Goal: Task Accomplishment & Management: Manage account settings

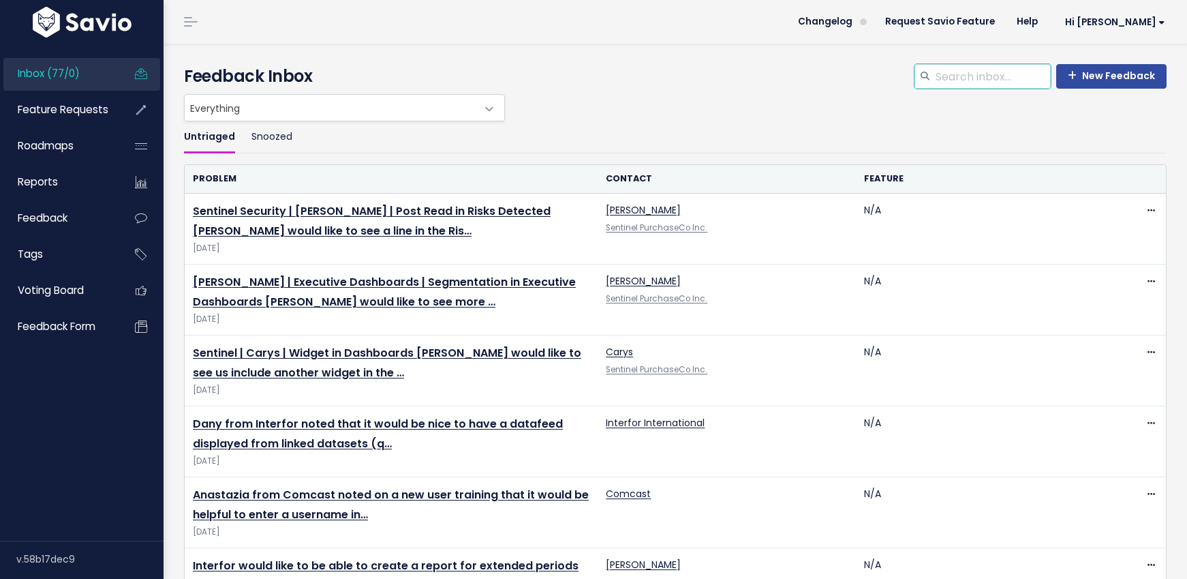
click at [968, 70] on input "search" at bounding box center [992, 76] width 117 height 25
click at [44, 217] on span "Feedback" at bounding box center [43, 218] width 50 height 14
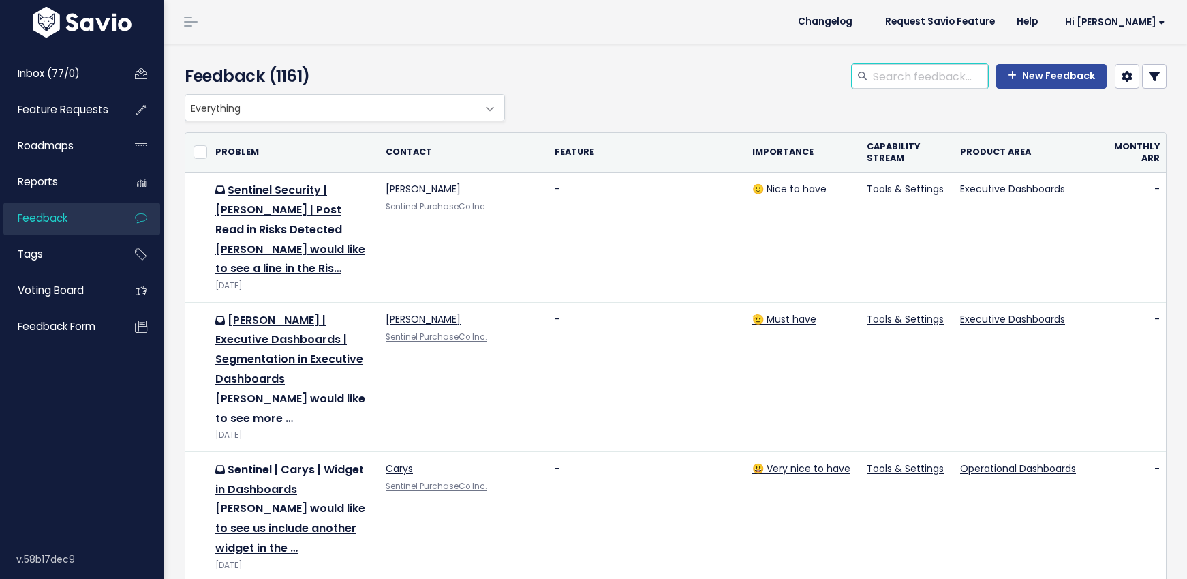
click at [921, 76] on input "search" at bounding box center [930, 76] width 117 height 25
click at [59, 114] on span "Feature Requests" at bounding box center [63, 109] width 91 height 14
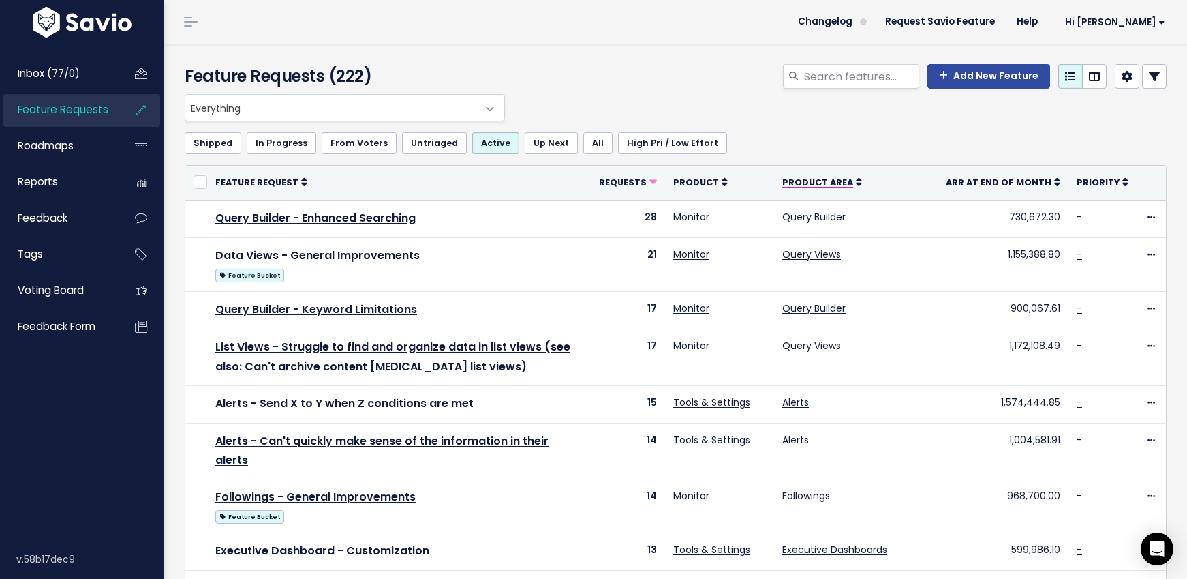
click at [847, 183] on span "Product Area" at bounding box center [817, 183] width 71 height 12
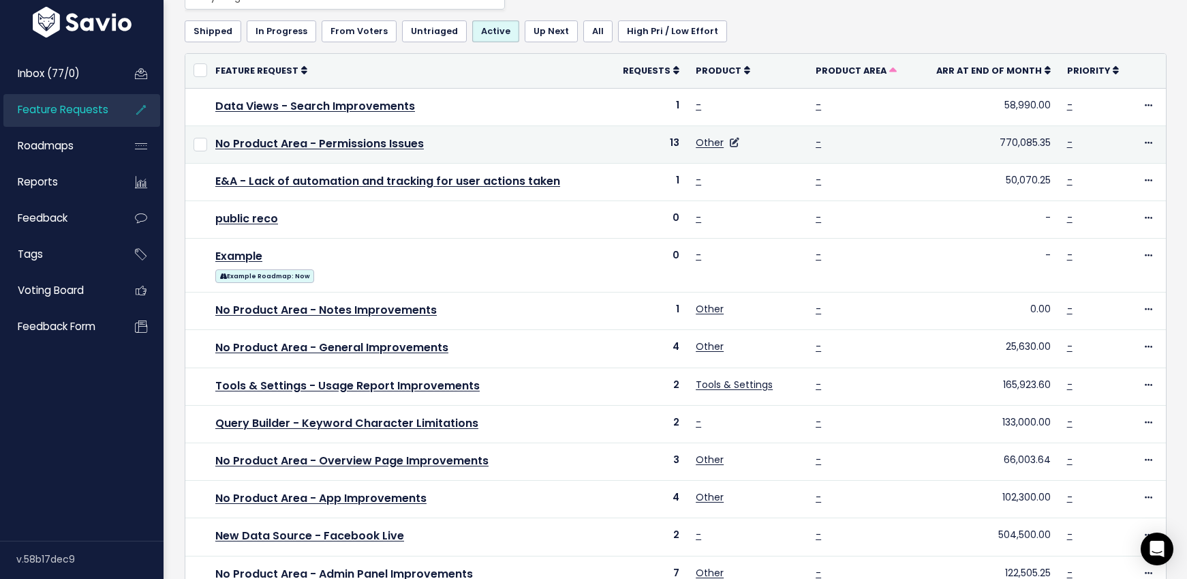
scroll to position [112, 0]
click at [380, 141] on link "No Product Area - Permissions Issues" at bounding box center [319, 143] width 209 height 16
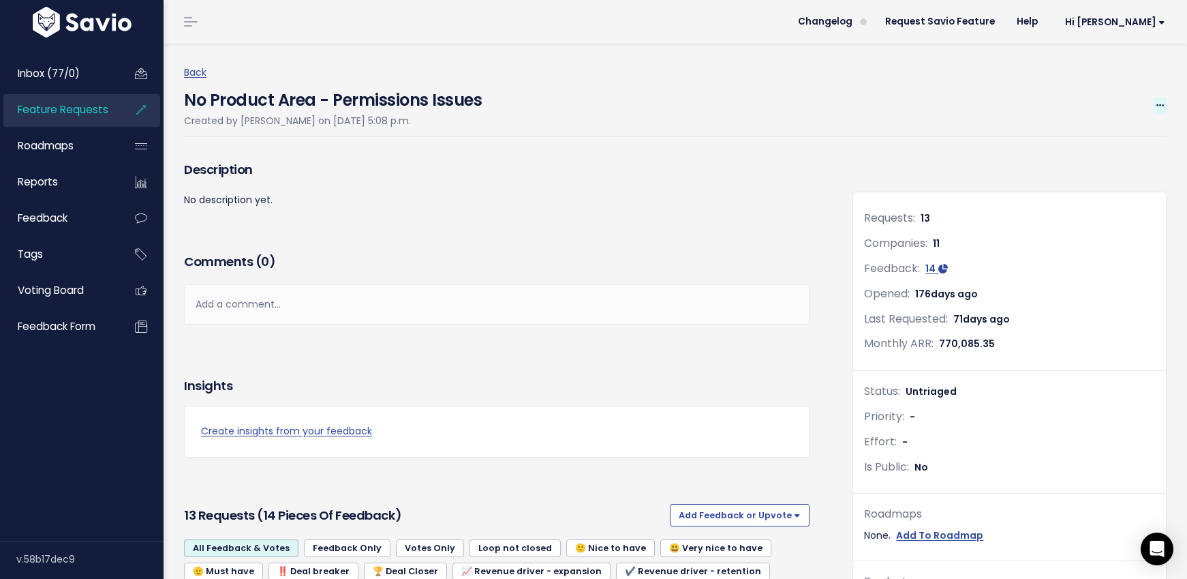
click at [1154, 99] on span at bounding box center [1160, 105] width 13 height 17
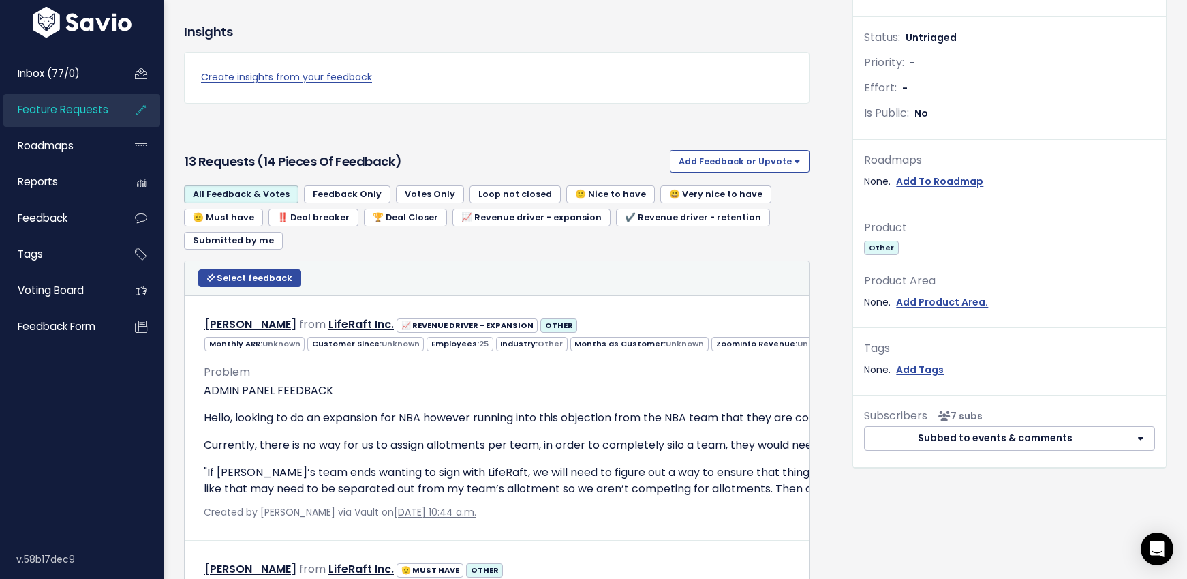
scroll to position [324, 0]
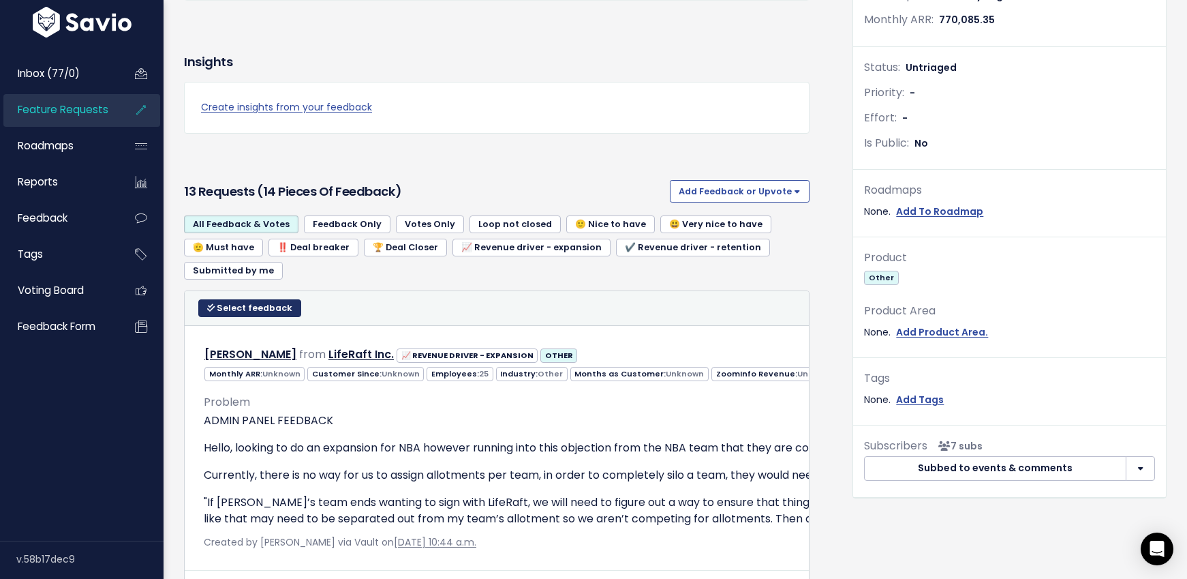
click at [260, 303] on span "Select feedback" at bounding box center [255, 308] width 76 height 12
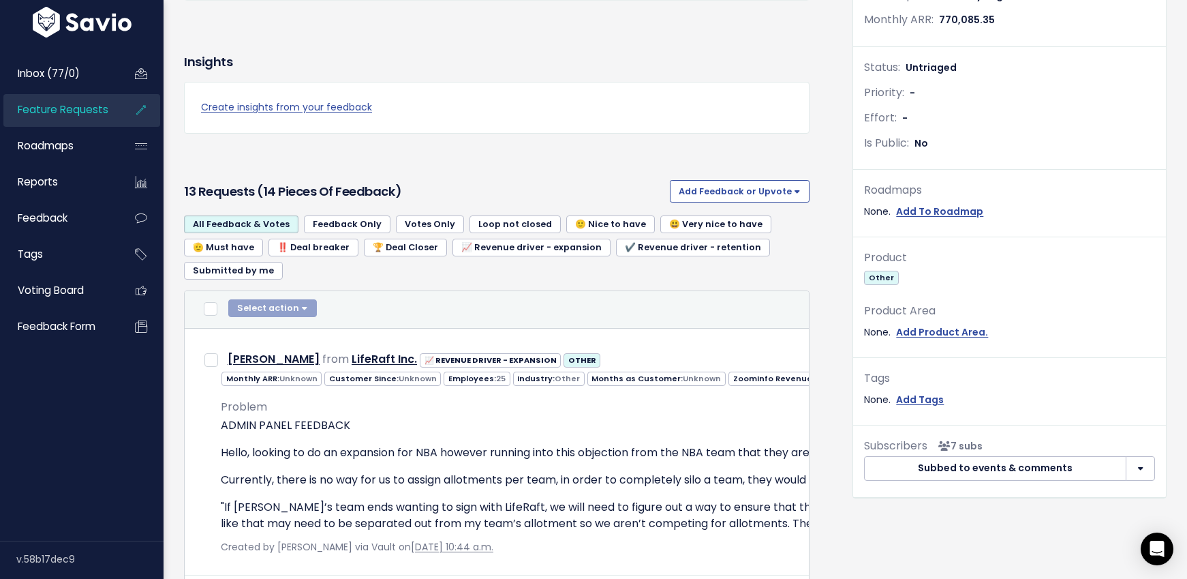
click at [217, 311] on div "Select action Compose Email to 0 Contacts Copy 0 Emails to Clipboard Move 0 Fee…" at bounding box center [891, 309] width 1386 height 20
click at [207, 309] on input "checkbox" at bounding box center [211, 309] width 14 height 14
checkbox input "true"
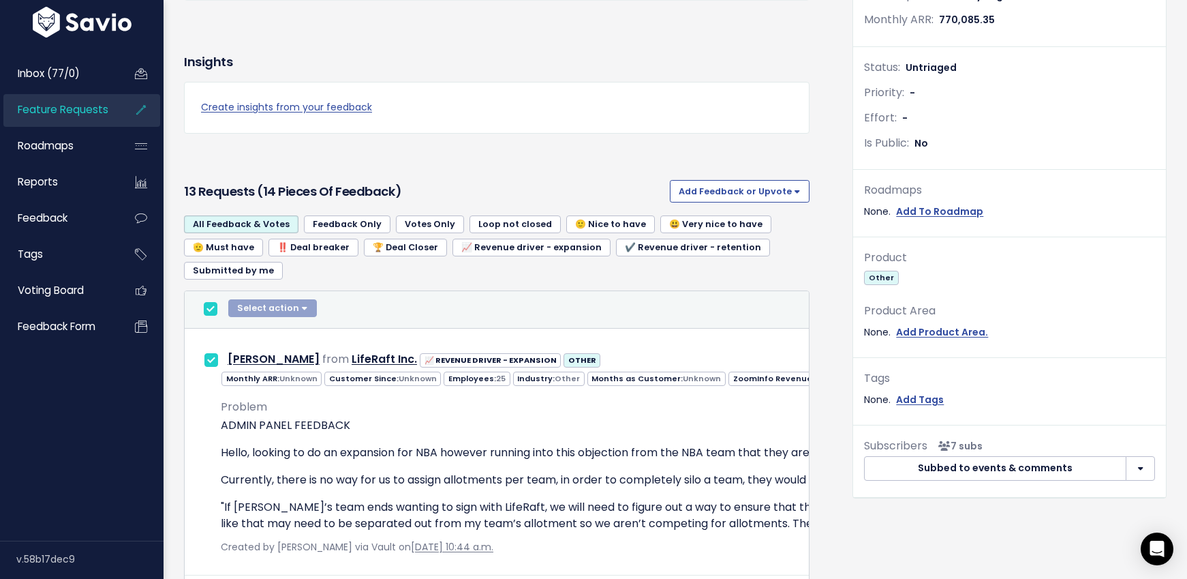
checkbox input "true"
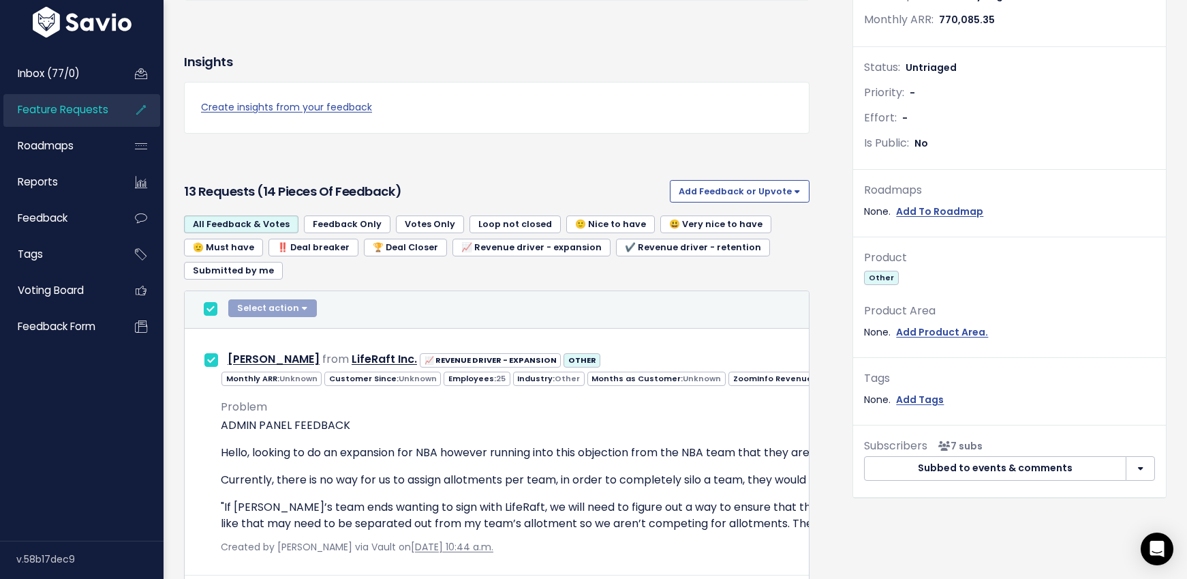
checkbox input "true"
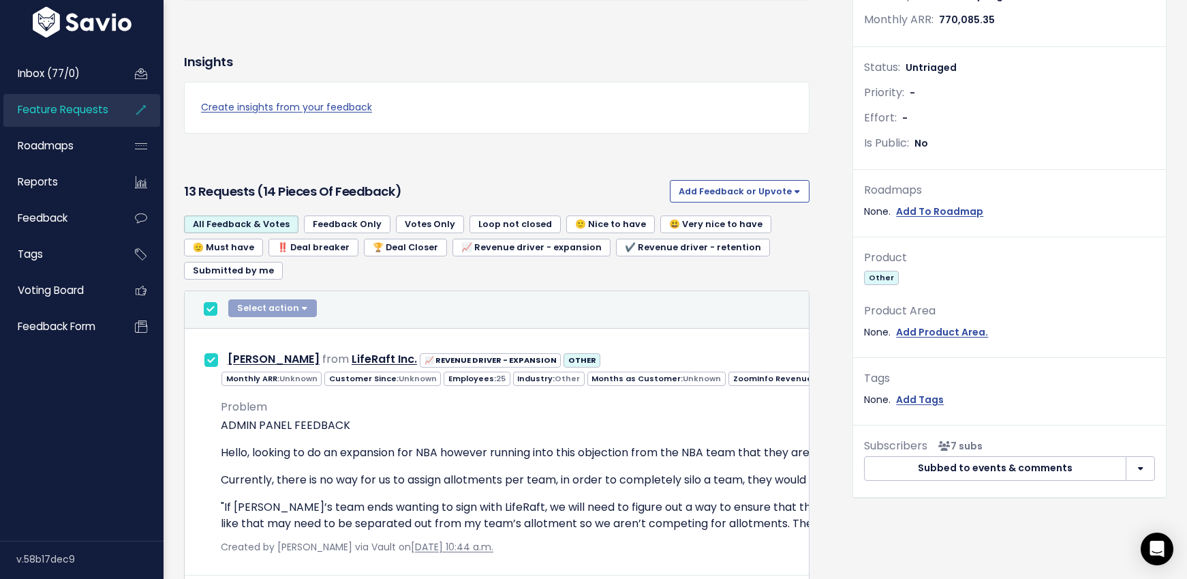
checkbox input "true"
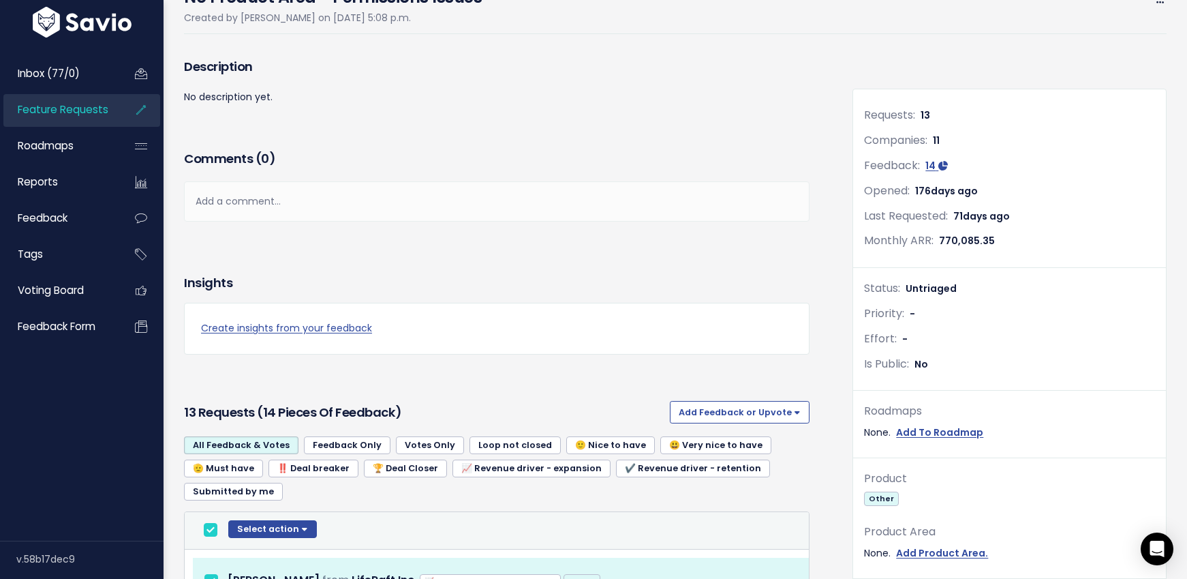
scroll to position [0, 0]
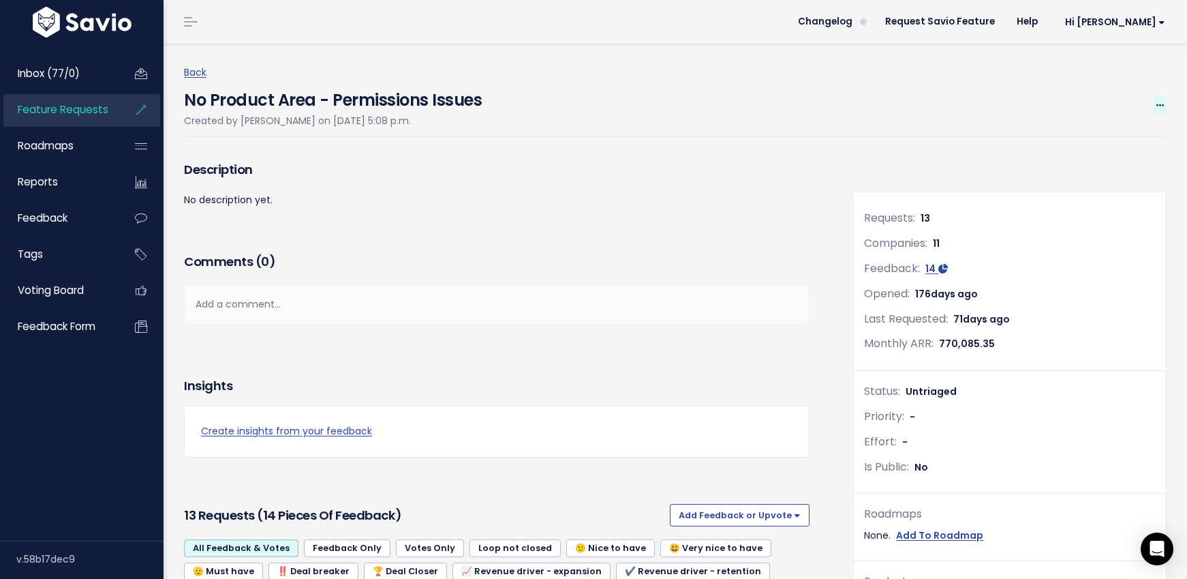
click at [1157, 104] on icon at bounding box center [1160, 106] width 7 height 9
click at [768, 213] on div "Description No description yet." at bounding box center [497, 203] width 646 height 92
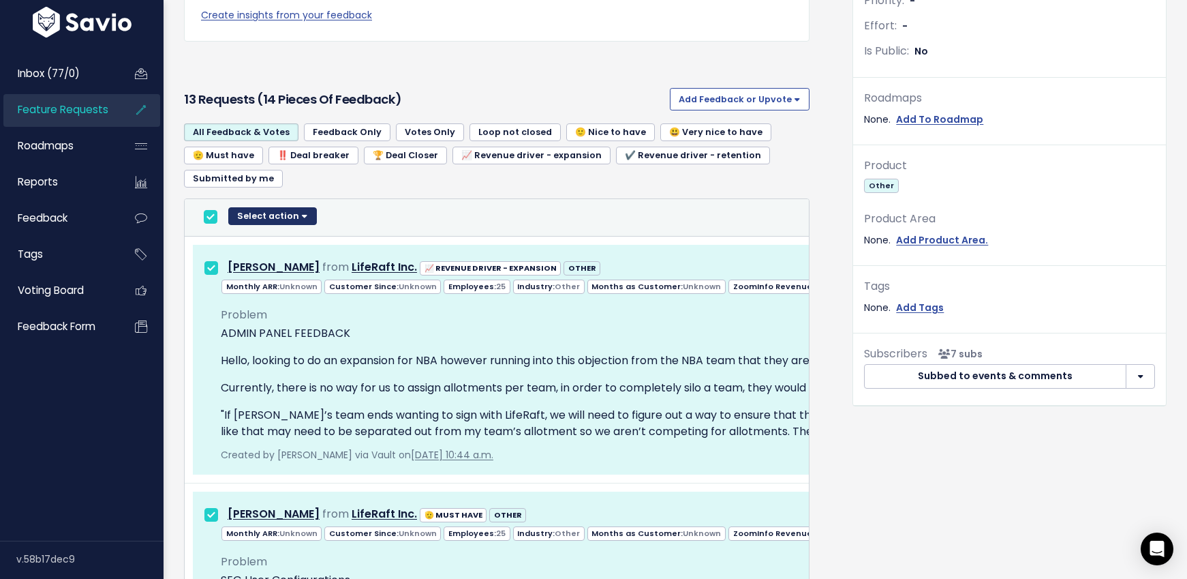
click at [298, 216] on button "Select action" at bounding box center [272, 216] width 89 height 18
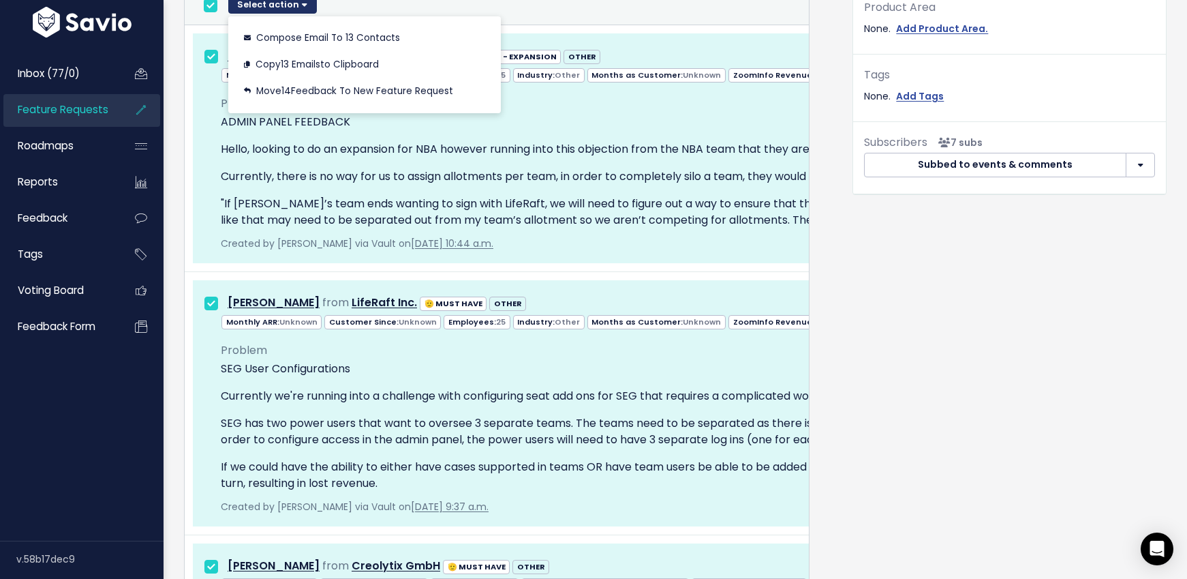
scroll to position [624, 0]
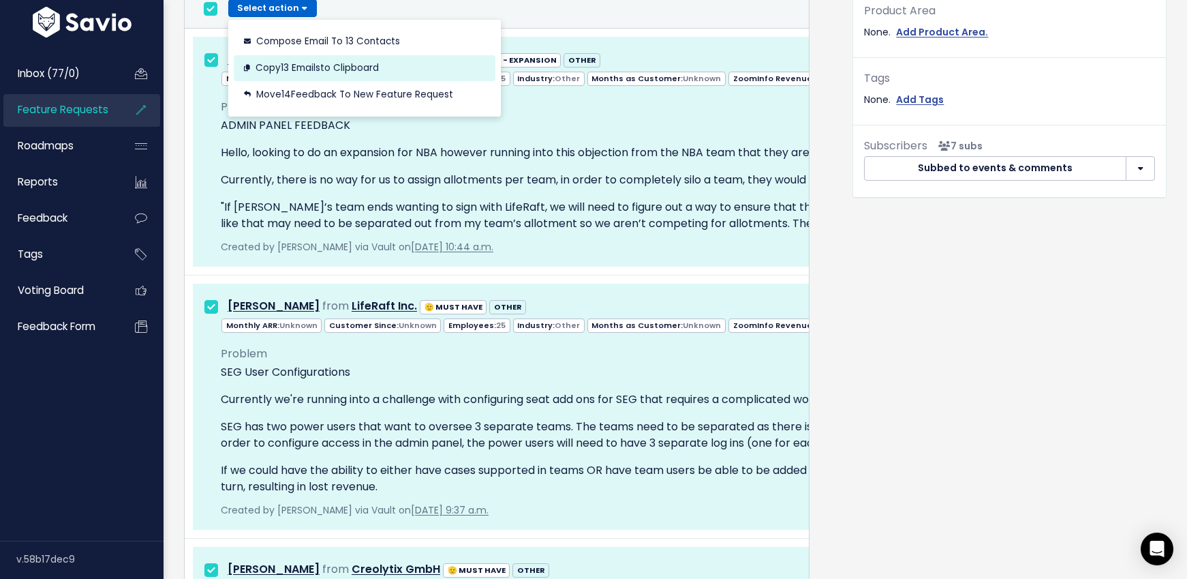
click at [363, 67] on button "Copy 13 Emails to Clipboard" at bounding box center [365, 68] width 262 height 27
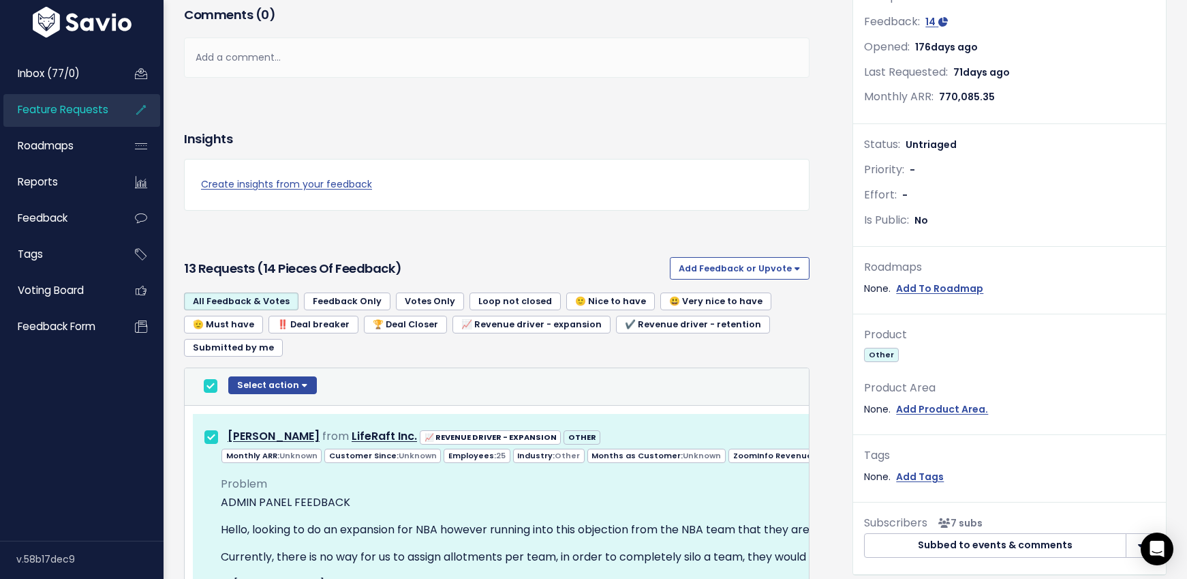
scroll to position [367, 0]
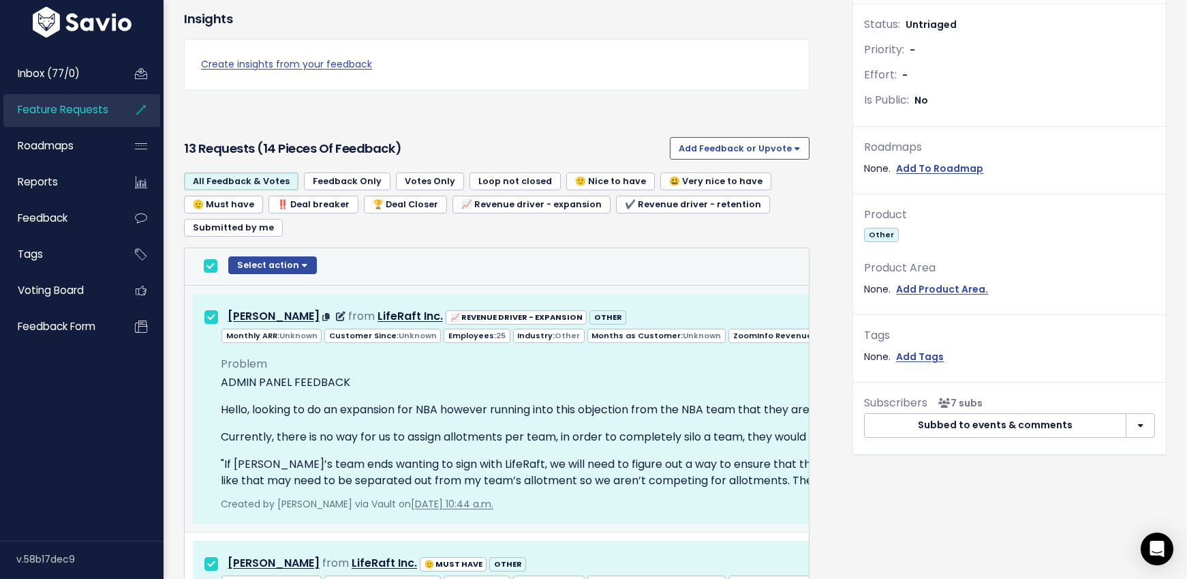
click at [308, 360] on div "Problem ADMIN PANEL FEEDBACK Hello, looking to do an expansion for NBA however …" at bounding box center [900, 421] width 1358 height 134
click at [207, 267] on input "checkbox" at bounding box center [211, 266] width 14 height 14
checkbox input "false"
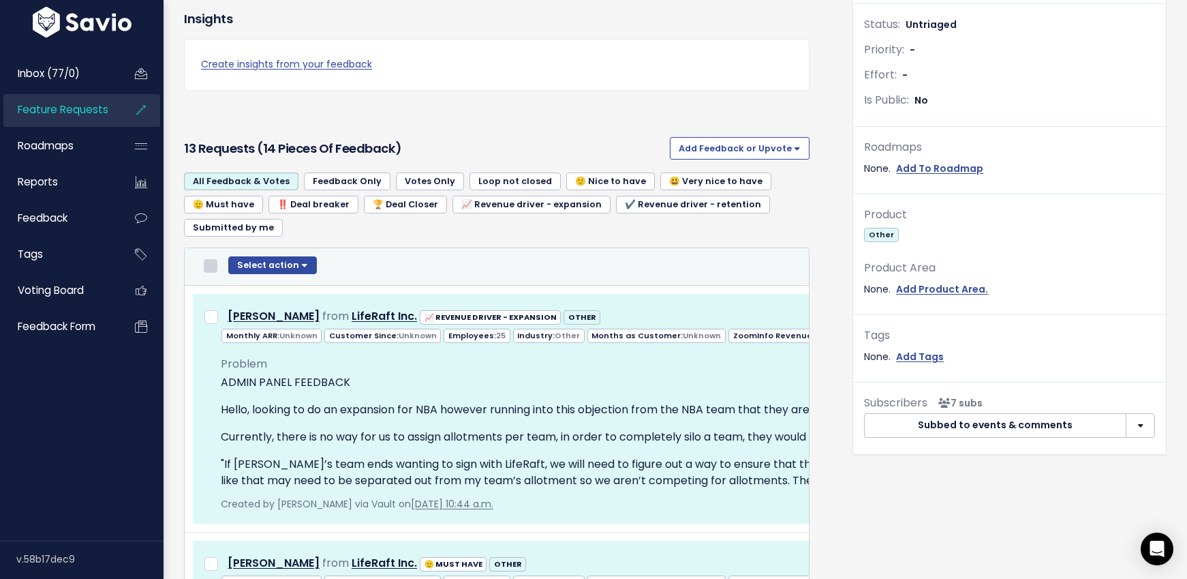
checkbox input "false"
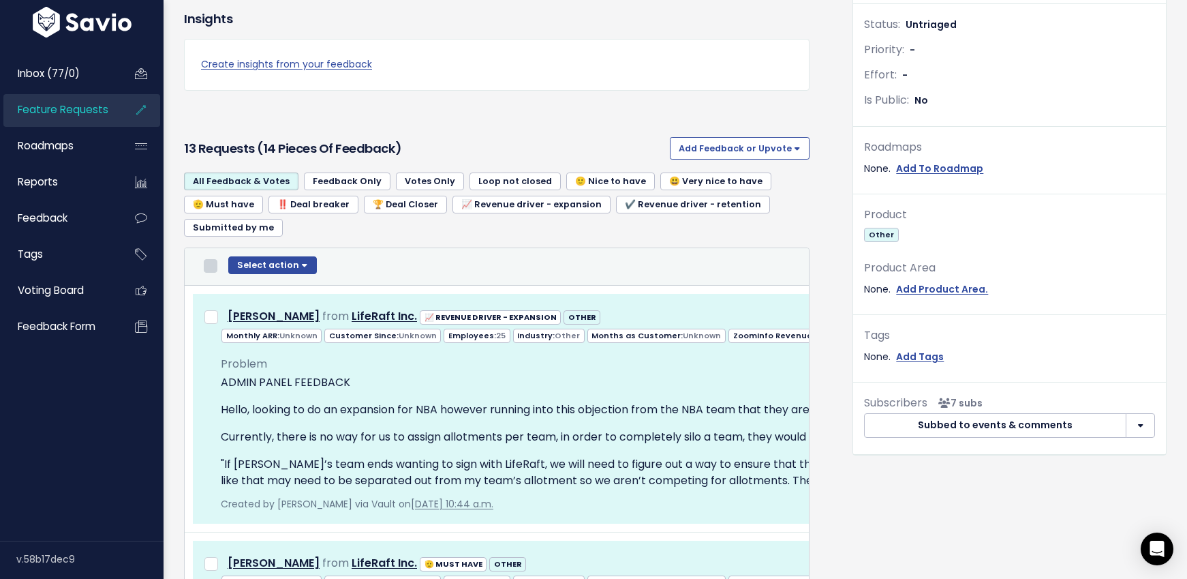
checkbox input "false"
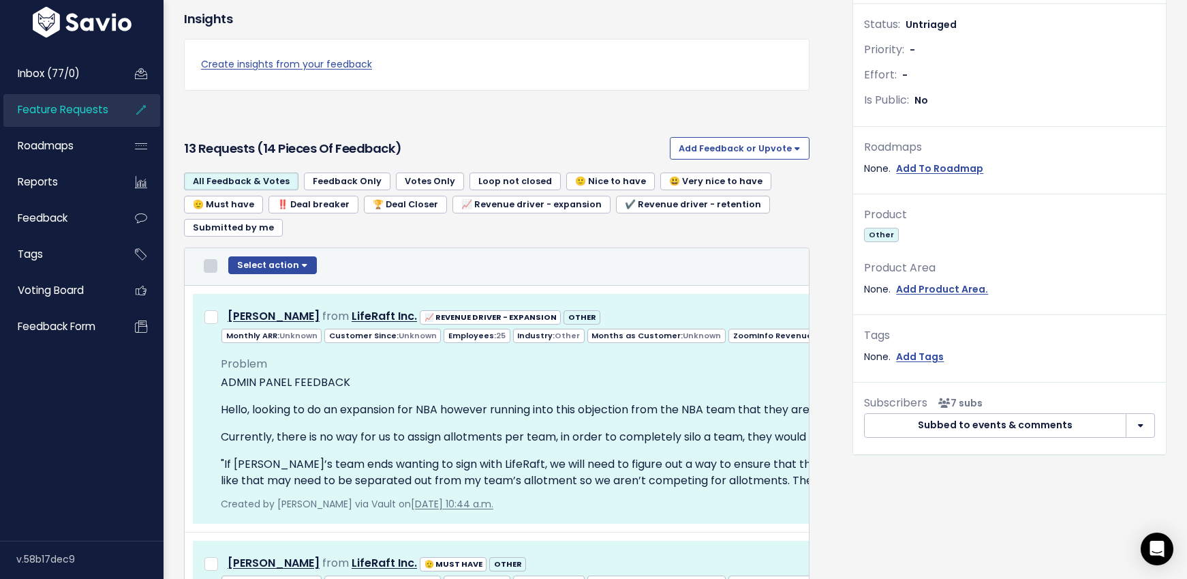
checkbox input "false"
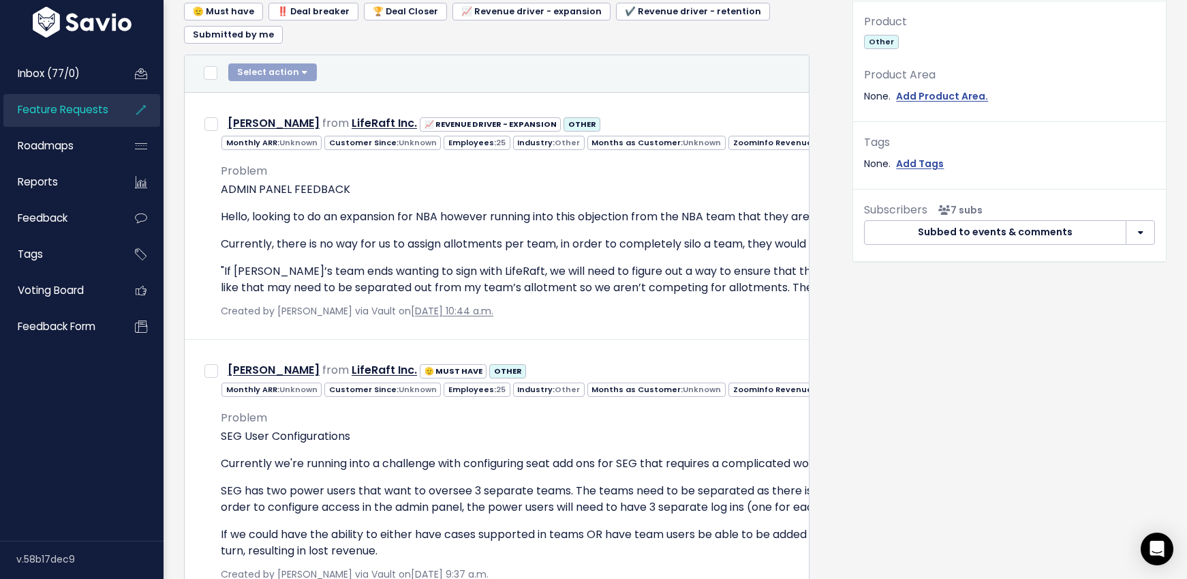
scroll to position [598, 0]
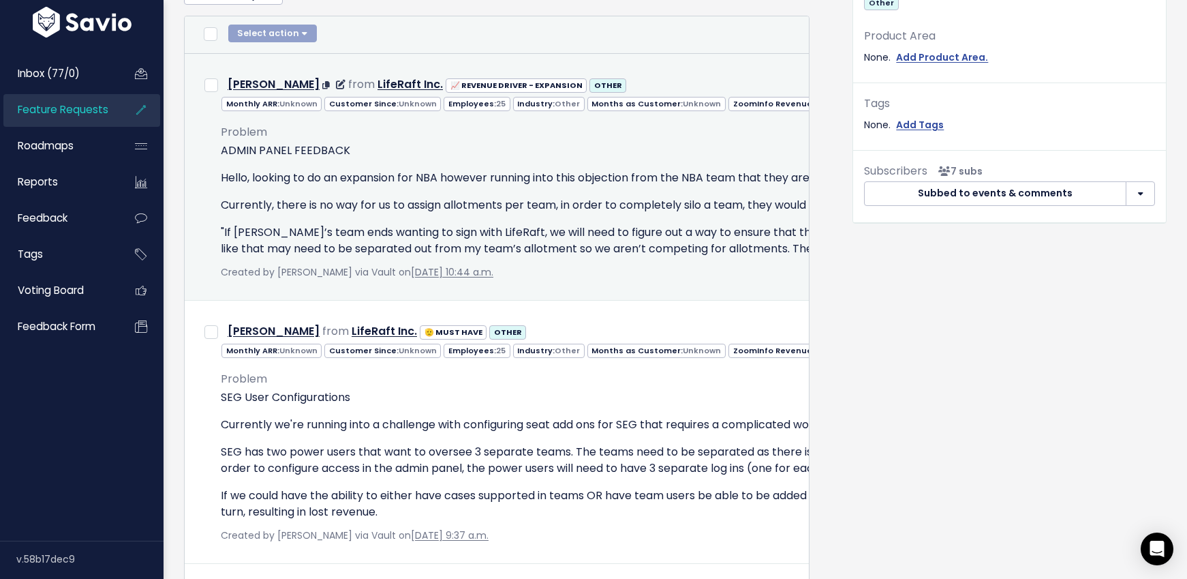
click at [417, 199] on p "Currently, there is no way for us to assign allotments per team, in order to co…" at bounding box center [900, 205] width 1358 height 16
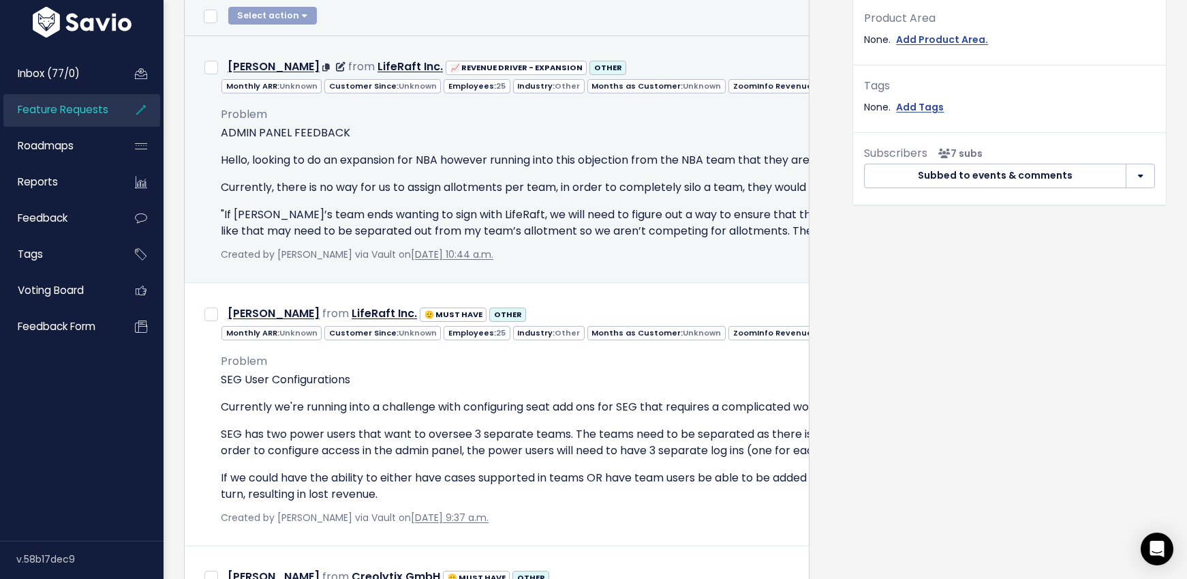
scroll to position [637, 0]
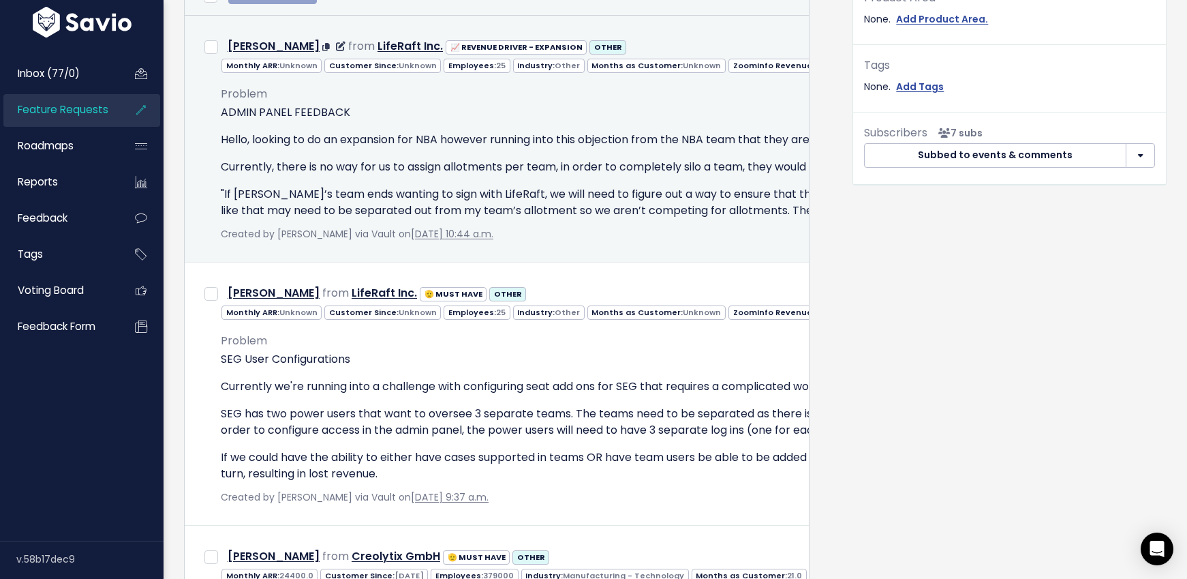
click at [391, 167] on p "Currently, there is no way for us to assign allotments per team, in order to co…" at bounding box center [900, 167] width 1358 height 16
click at [353, 168] on p "Currently, there is no way for us to assign allotments per team, in order to co…" at bounding box center [900, 167] width 1358 height 16
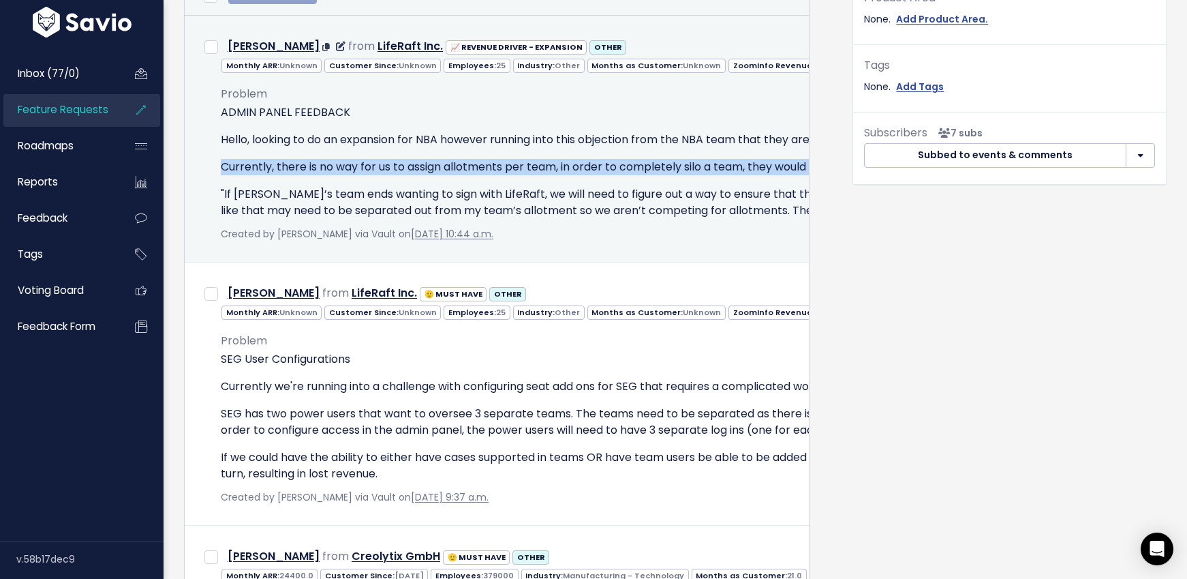
click at [353, 168] on p "Currently, there is no way for us to assign allotments per team, in order to co…" at bounding box center [900, 167] width 1358 height 16
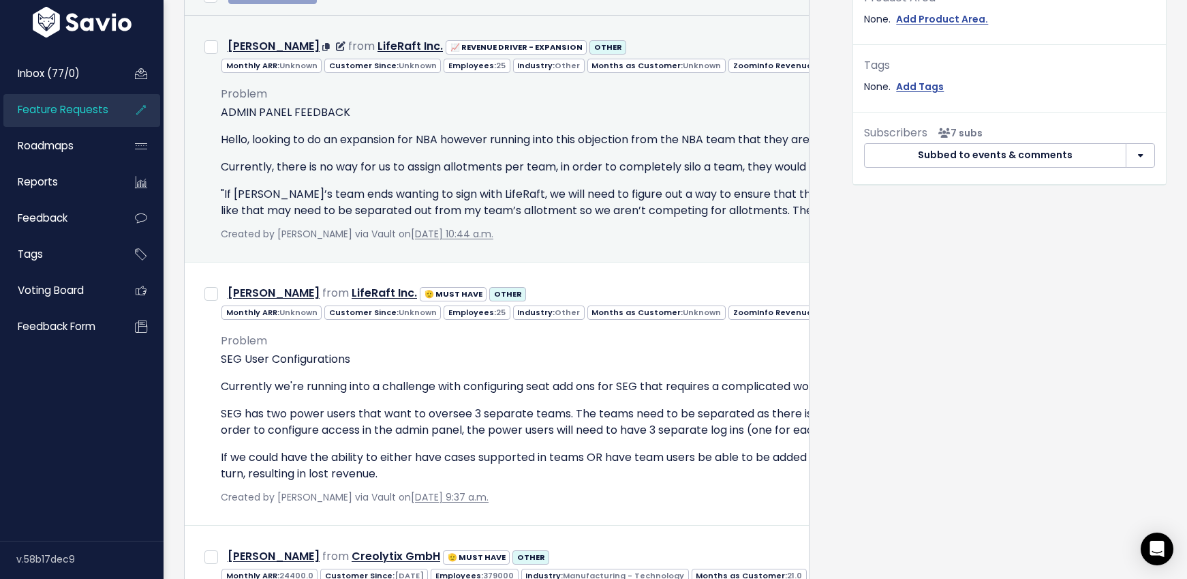
click at [239, 142] on p "Hello, looking to do an expansion for NBA however running into this objection f…" at bounding box center [900, 140] width 1358 height 16
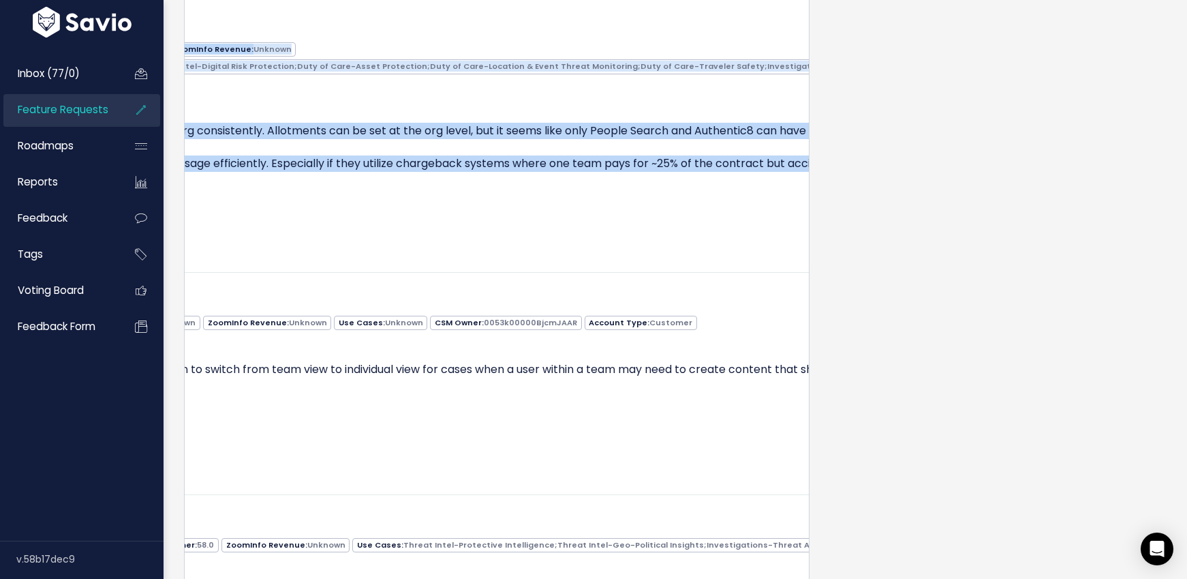
scroll to position [0, 662]
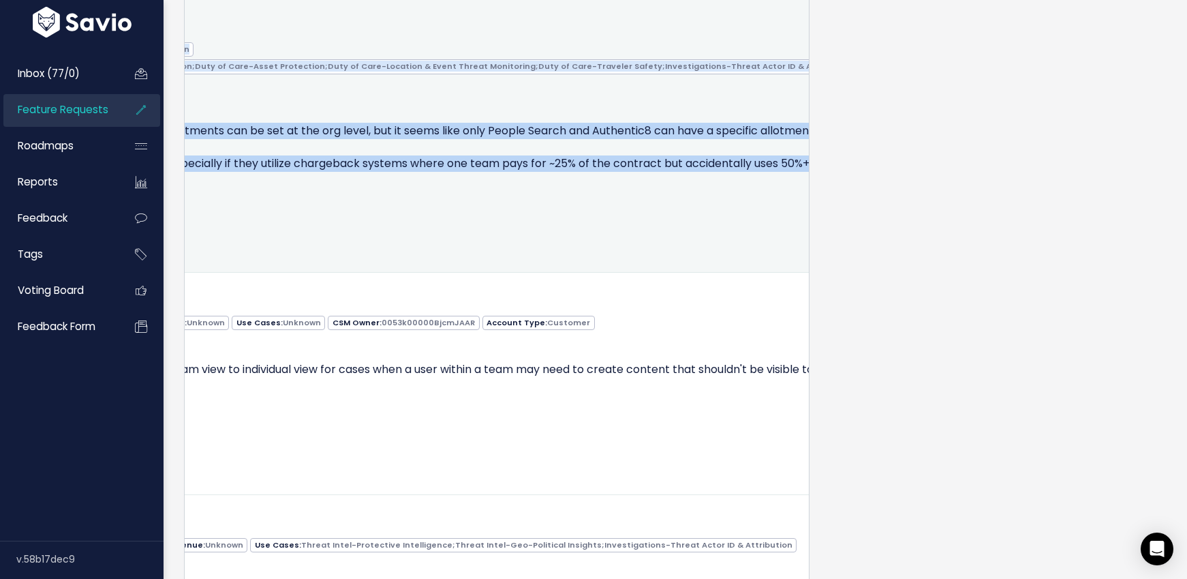
drag, startPoint x: 222, startPoint y: 108, endPoint x: 797, endPoint y: 215, distance: 584.3
click at [698, 172] on p "🤬 We are not able to limit allotment usage on a team by team (or user by user) …" at bounding box center [237, 147] width 1358 height 49
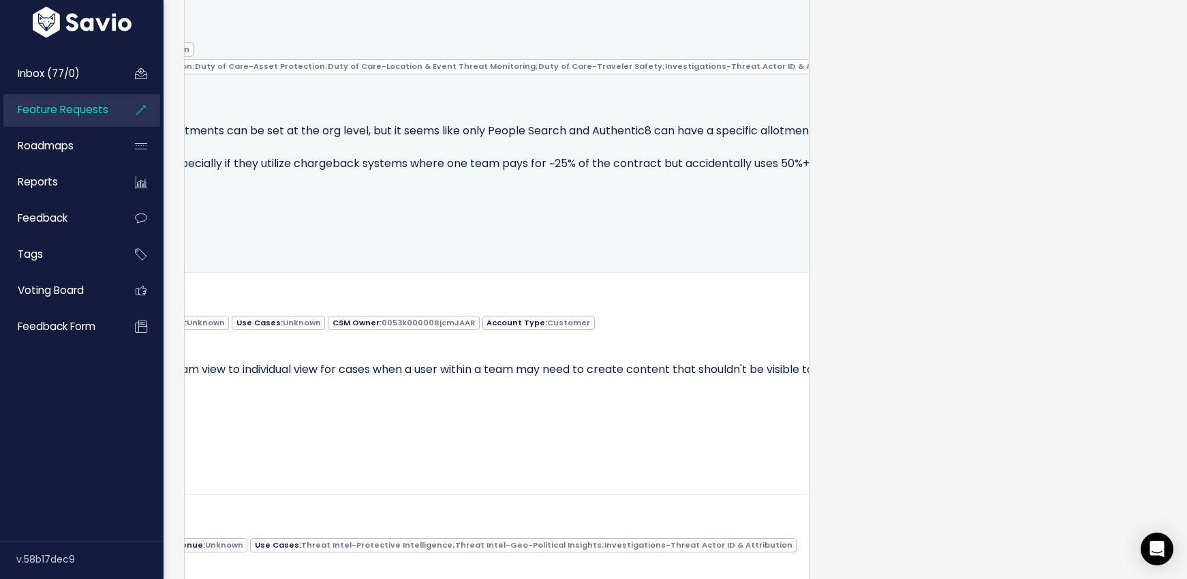
click at [693, 172] on p "🤬 We are not able to limit allotment usage on a team by team (or user by user) …" at bounding box center [237, 147] width 1358 height 49
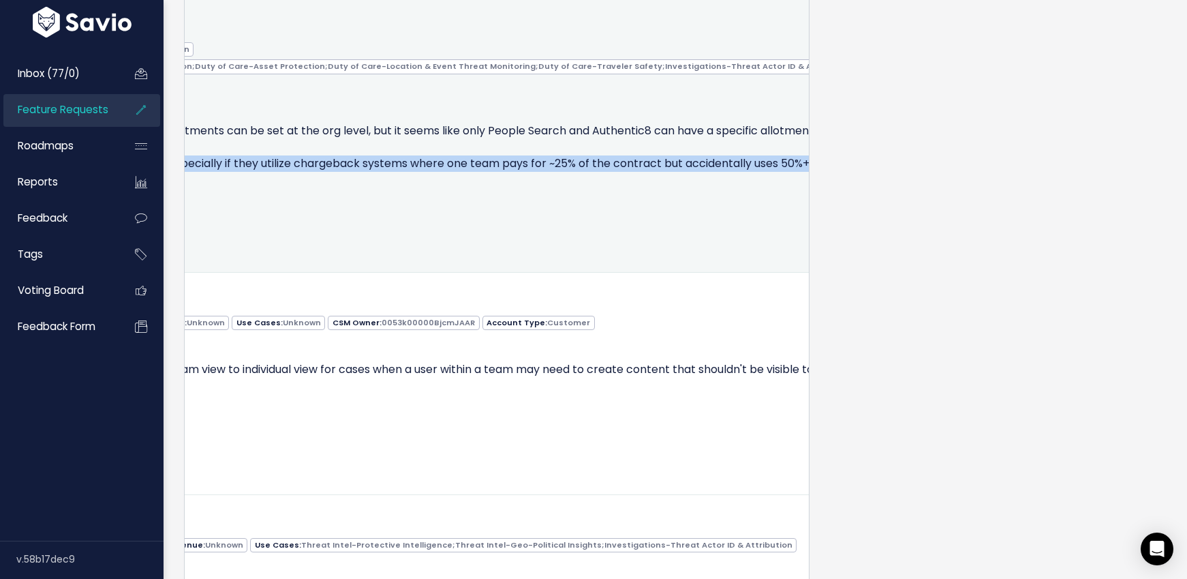
click at [693, 172] on p "🤬 We are not able to limit allotment usage on a team by team (or user by user) …" at bounding box center [237, 147] width 1358 height 49
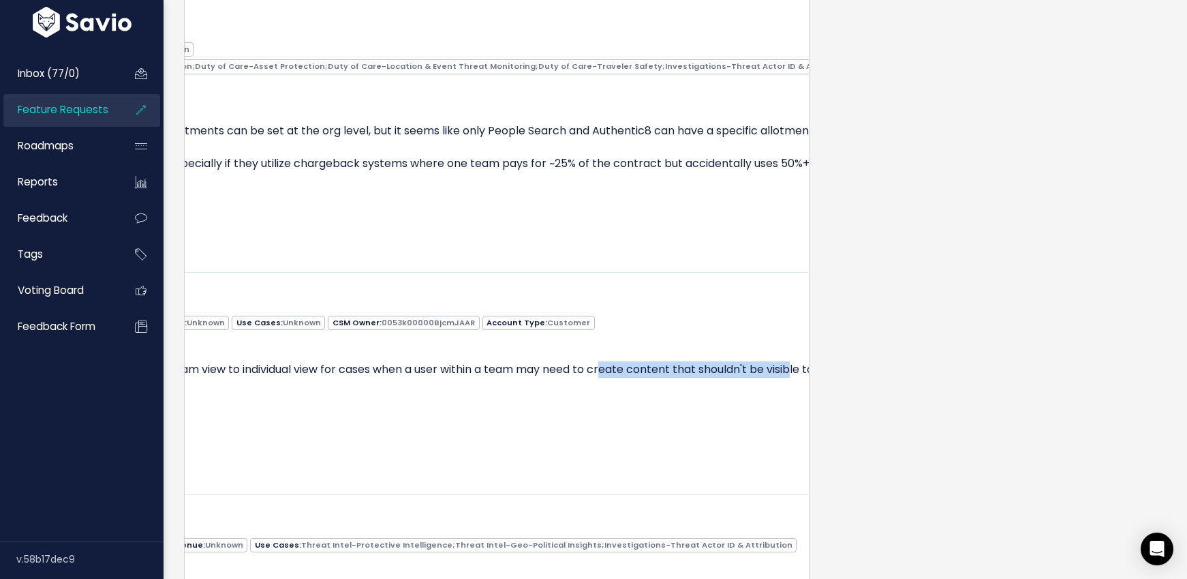
scroll to position [0, 0]
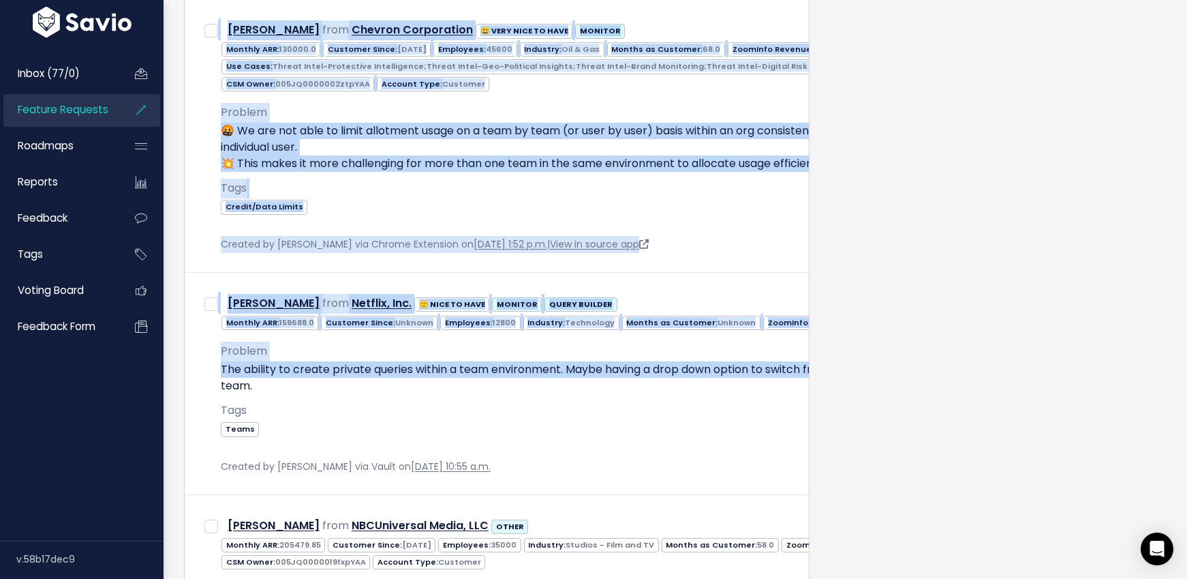
drag, startPoint x: 615, startPoint y: 401, endPoint x: -40, endPoint y: 421, distance: 655.9
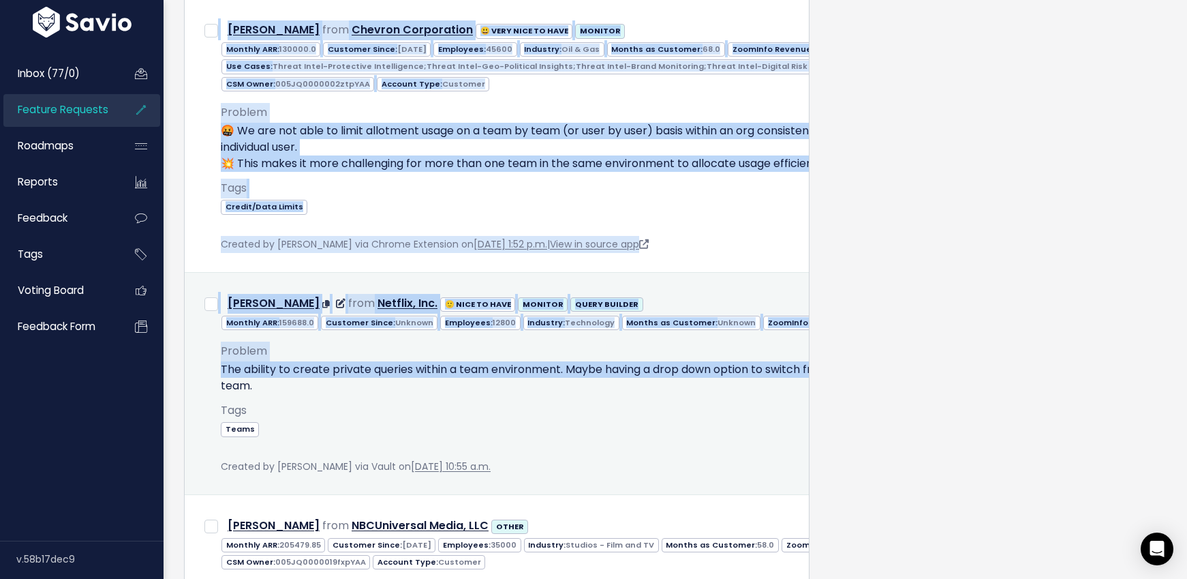
click at [272, 394] on p "The ability to create private queries within a team environment. Maybe having a…" at bounding box center [900, 377] width 1358 height 33
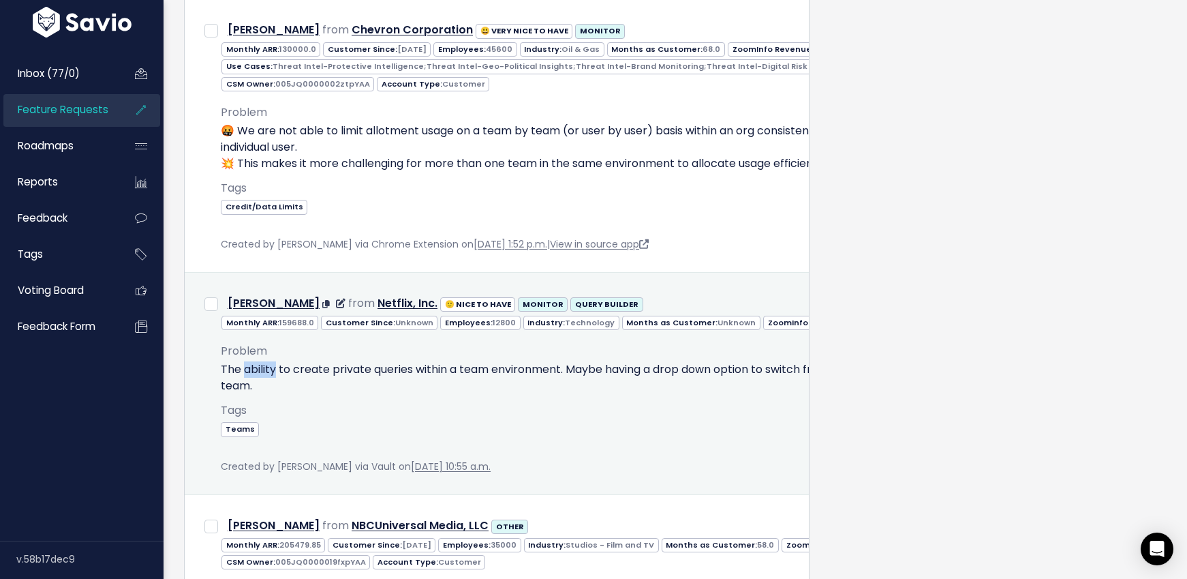
click at [272, 394] on p "The ability to create private queries within a team environment. Maybe having a…" at bounding box center [900, 377] width 1358 height 33
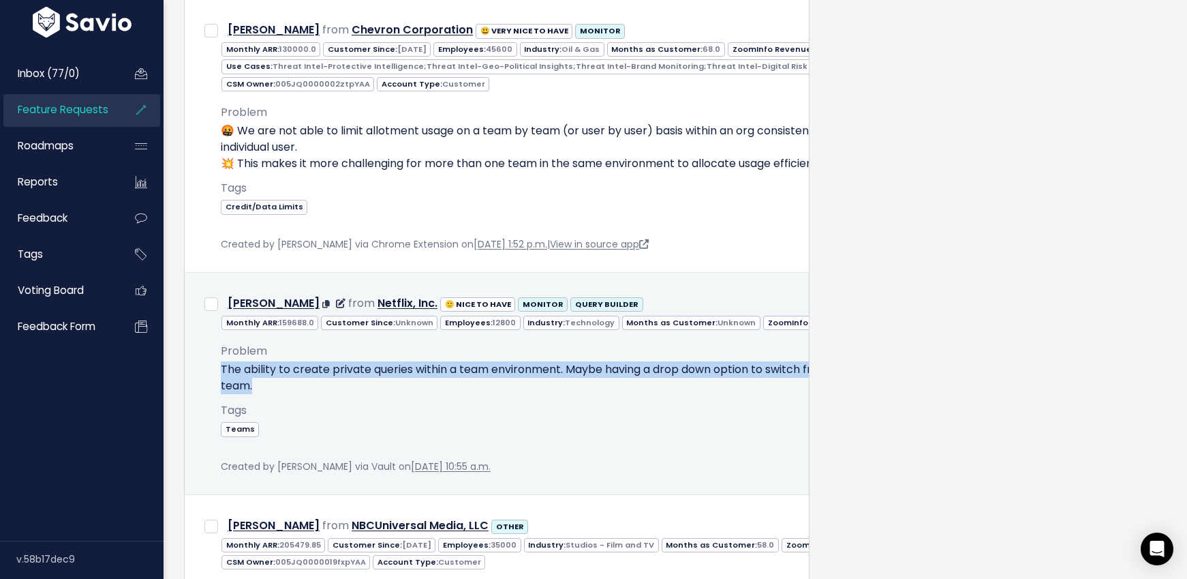
click at [272, 394] on p "The ability to create private queries within a team environment. Maybe having a…" at bounding box center [900, 377] width 1358 height 33
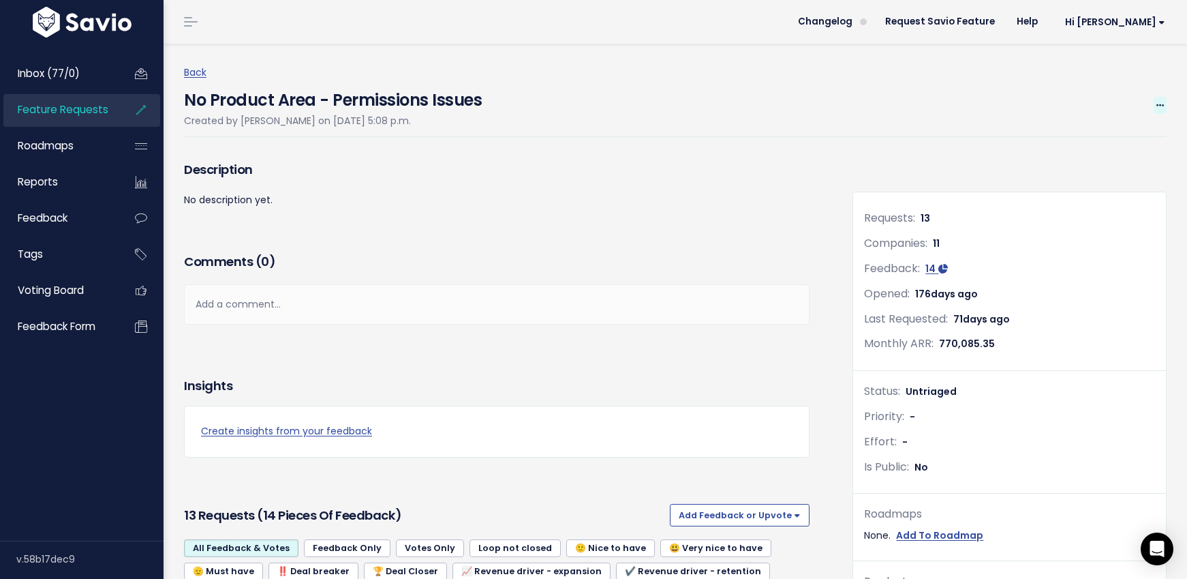
click at [1157, 104] on icon at bounding box center [1160, 106] width 7 height 9
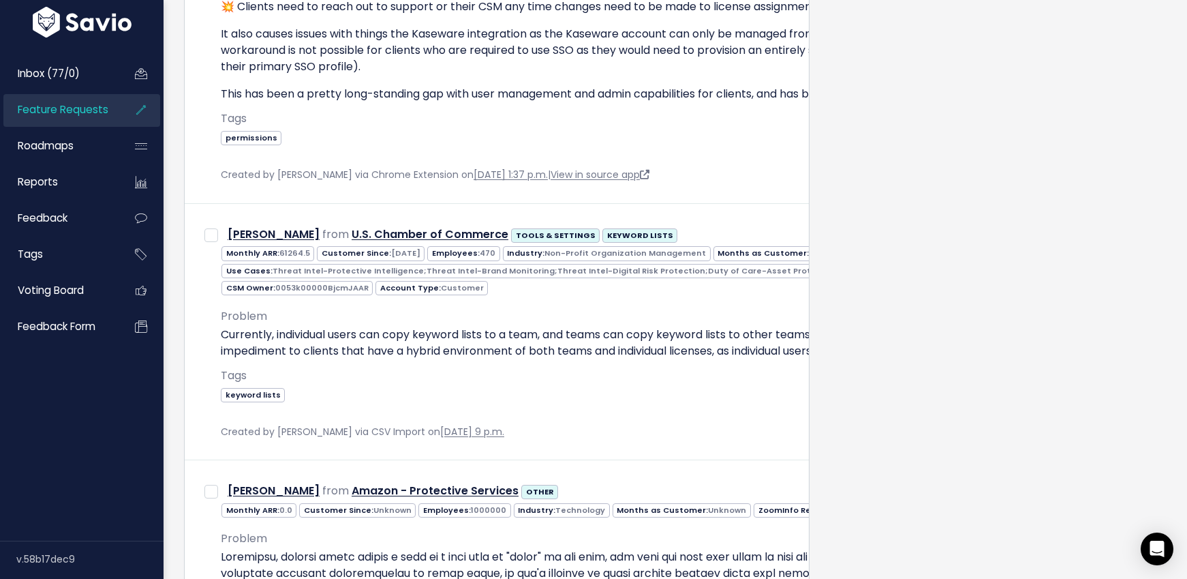
scroll to position [2240, 0]
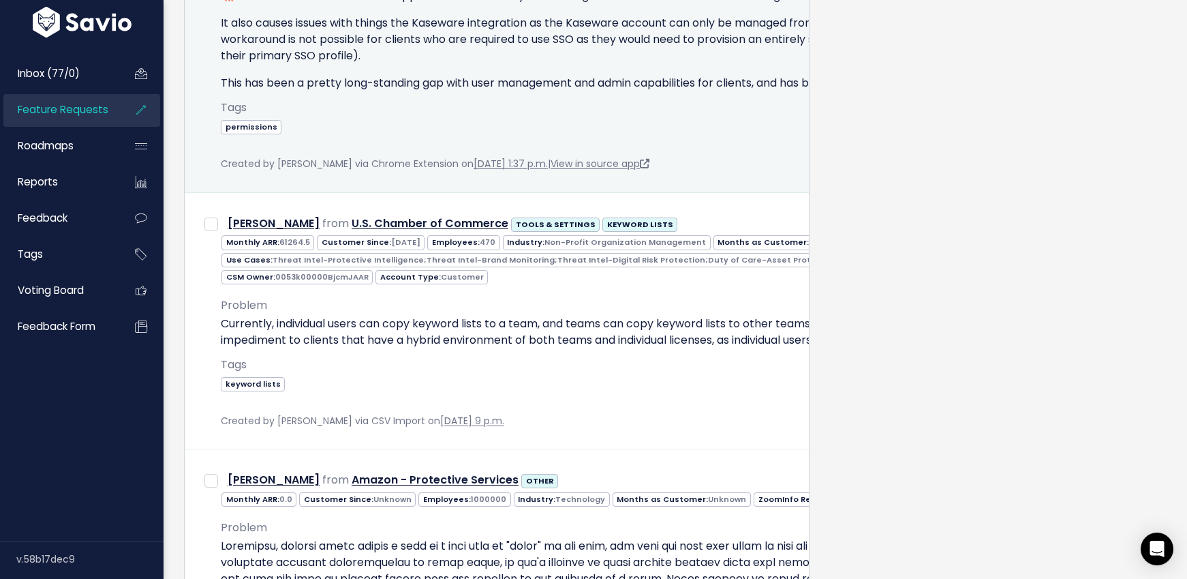
click at [247, 115] on span "Tags" at bounding box center [234, 108] width 26 height 16
click at [242, 91] on p "This has been a pretty long-standing gap with user management and admin capabil…" at bounding box center [900, 83] width 1358 height 16
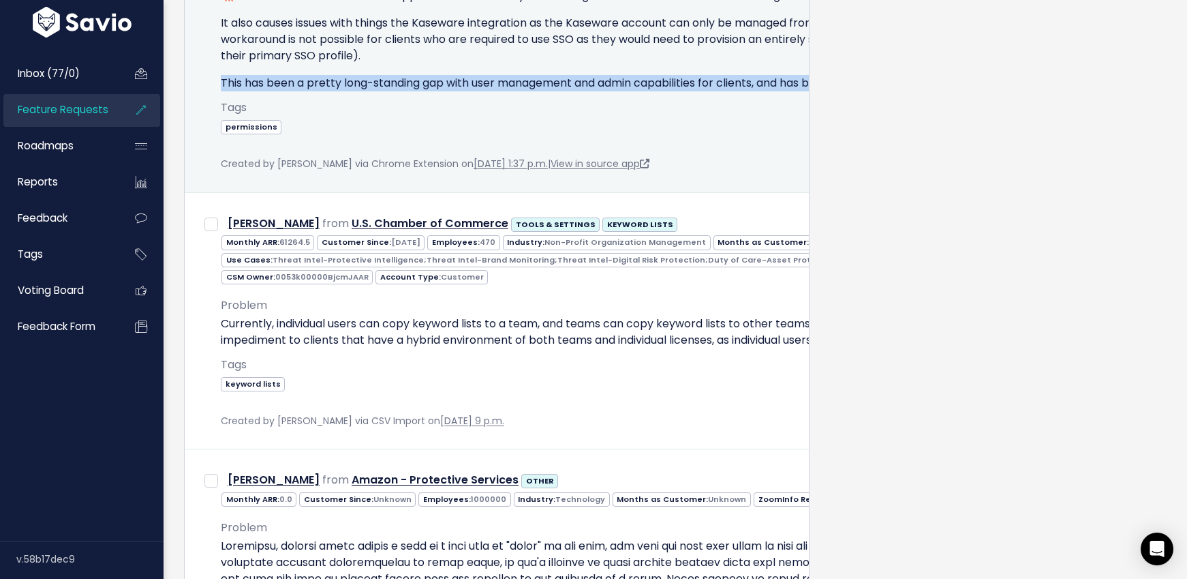
click at [242, 91] on p "This has been a pretty long-standing gap with user management and admin capabil…" at bounding box center [900, 83] width 1358 height 16
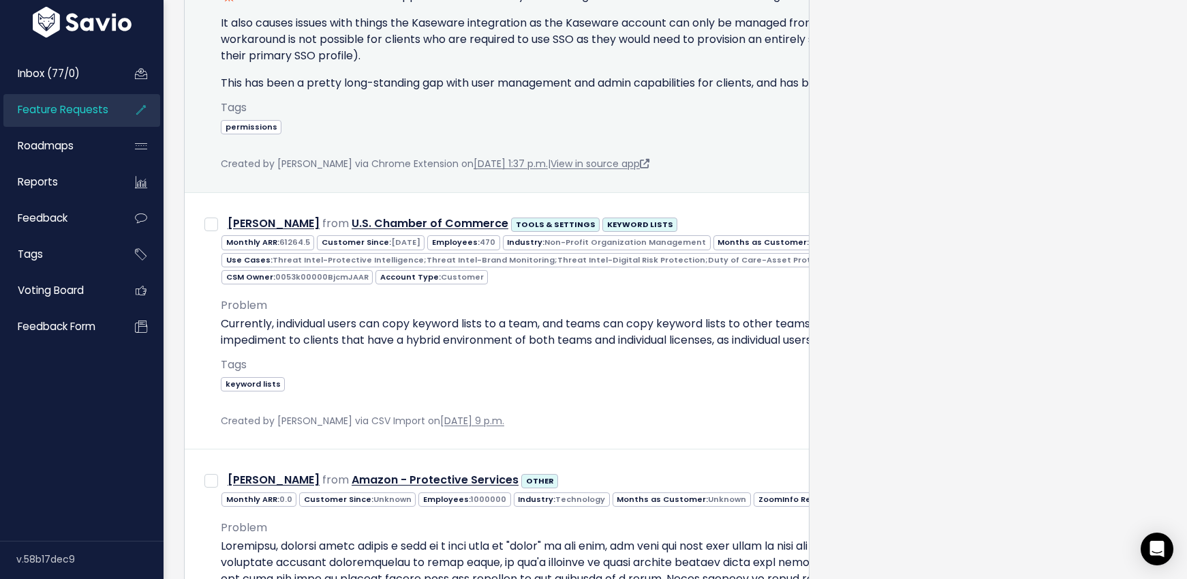
click at [239, 64] on p "It also causes issues with things the Kaseware integration as the Kaseware acco…" at bounding box center [900, 39] width 1358 height 49
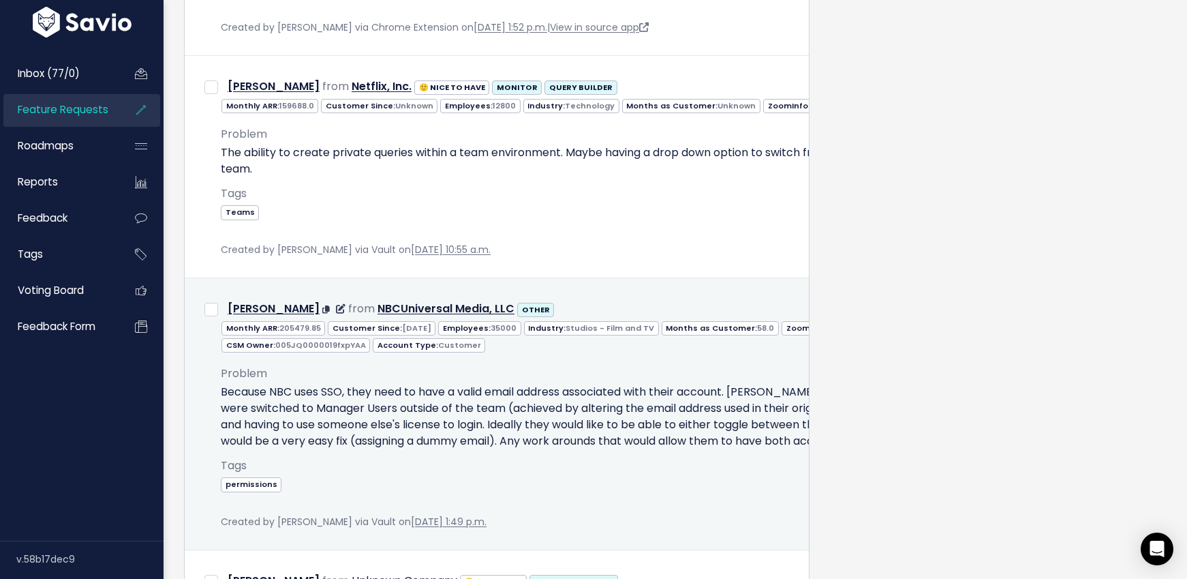
scroll to position [1164, 0]
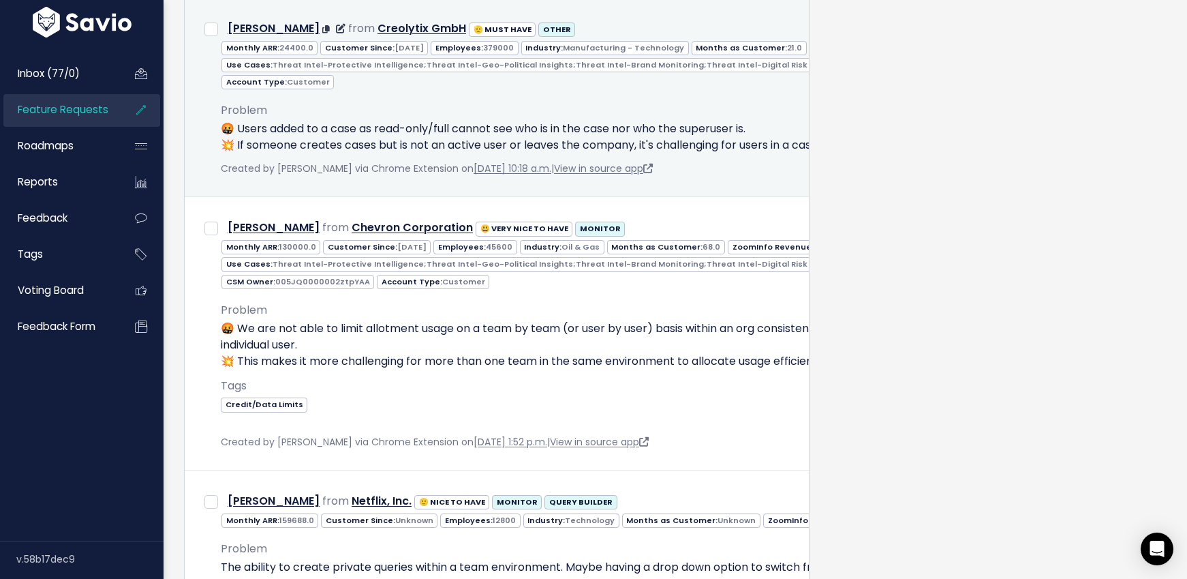
drag, startPoint x: 239, startPoint y: 129, endPoint x: 482, endPoint y: 162, distance: 245.6
click at [482, 153] on p "🤬 Users added to a case as read-only/full cannot see who is in the case nor who…" at bounding box center [900, 137] width 1358 height 33
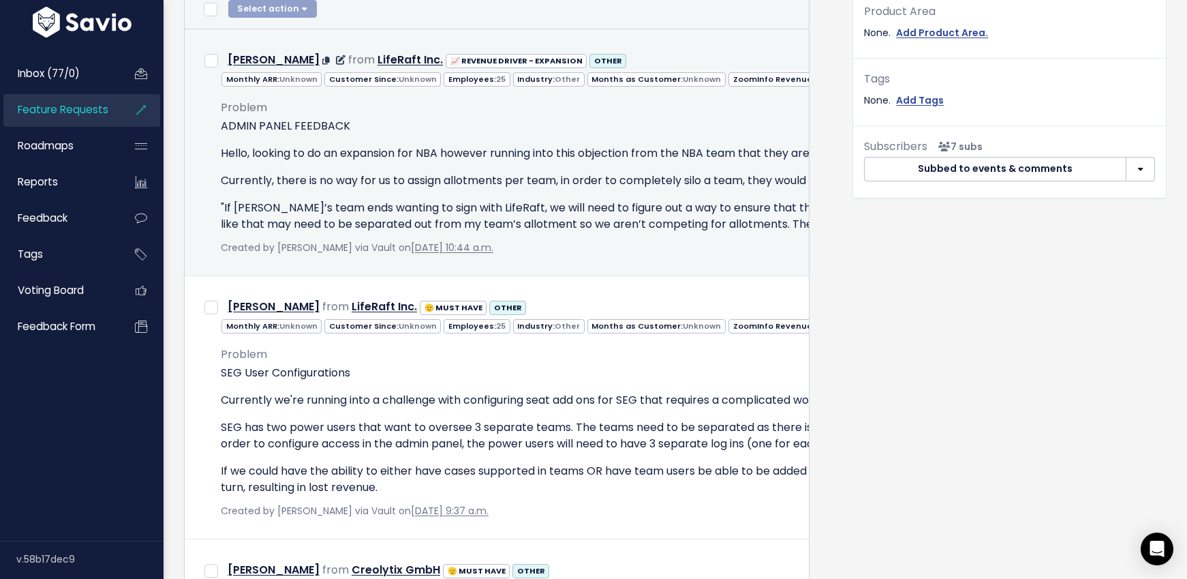
scroll to position [621, 0]
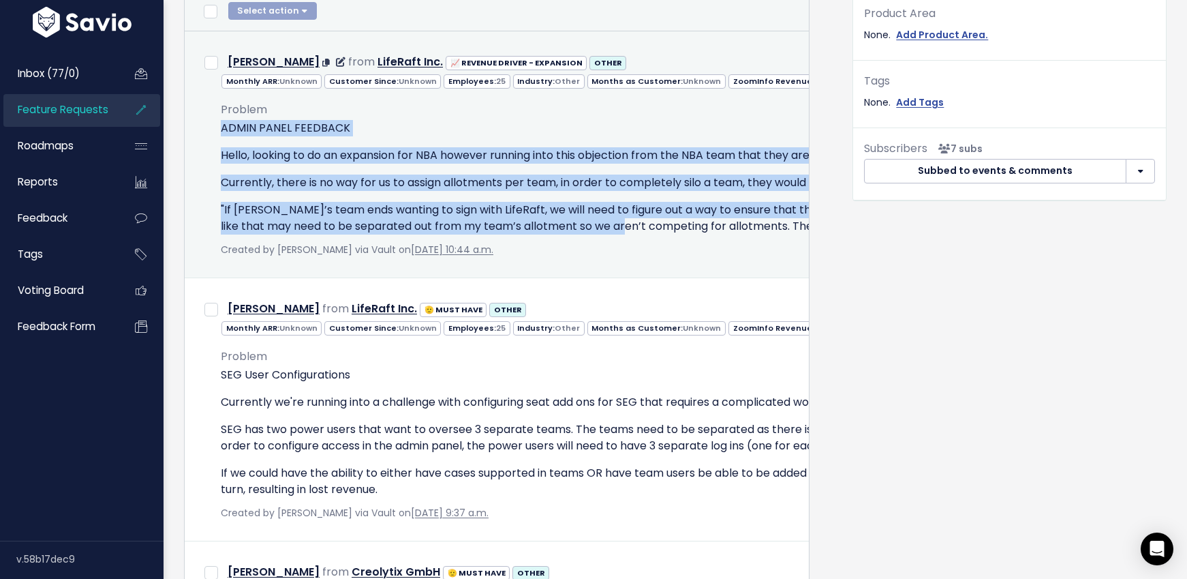
drag, startPoint x: 222, startPoint y: 127, endPoint x: 774, endPoint y: 222, distance: 560.1
click at [774, 222] on div "ADMIN PANEL FEEDBACK Hello, looking to do an expansion for NBA however running …" at bounding box center [900, 177] width 1358 height 114
